Goal: Task Accomplishment & Management: Use online tool/utility

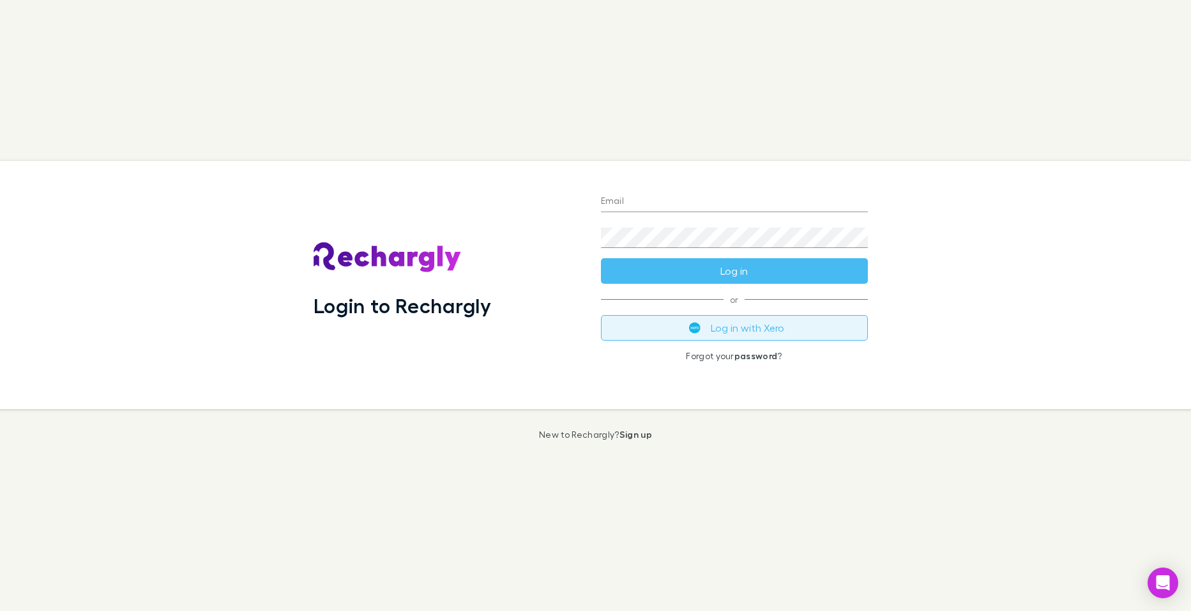
click at [722, 328] on button "Log in with Xero" at bounding box center [734, 328] width 267 height 26
